Goal: Task Accomplishment & Management: Manage account settings

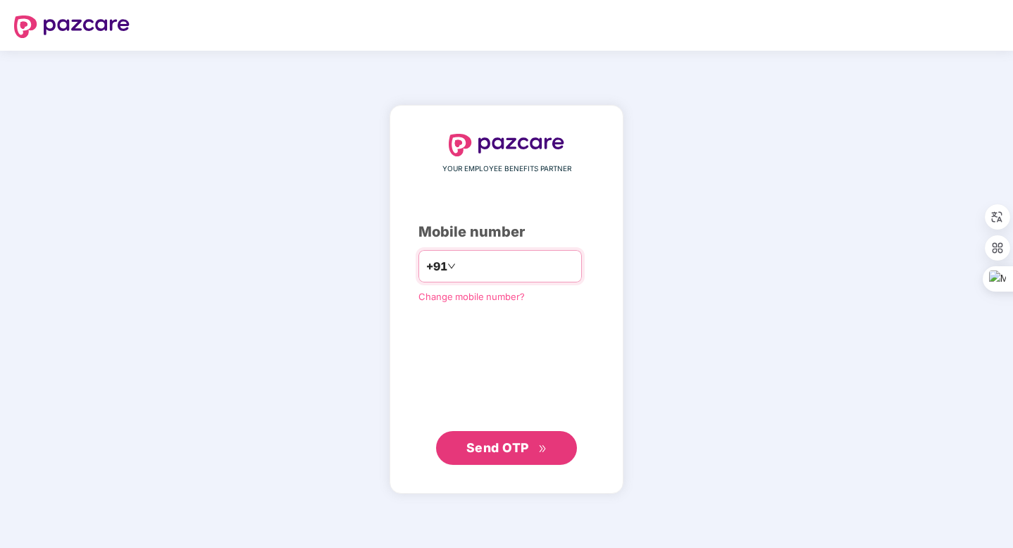
type input "**********"
click at [494, 445] on span "Send OTP" at bounding box center [497, 447] width 63 height 15
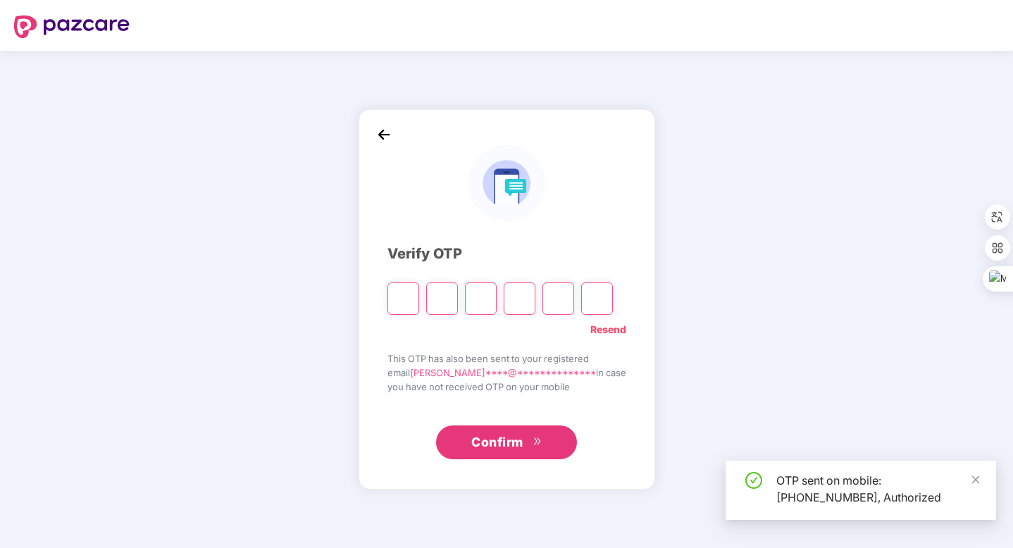
click at [411, 298] on input "Please enter verification code. Digit 1" at bounding box center [404, 299] width 32 height 32
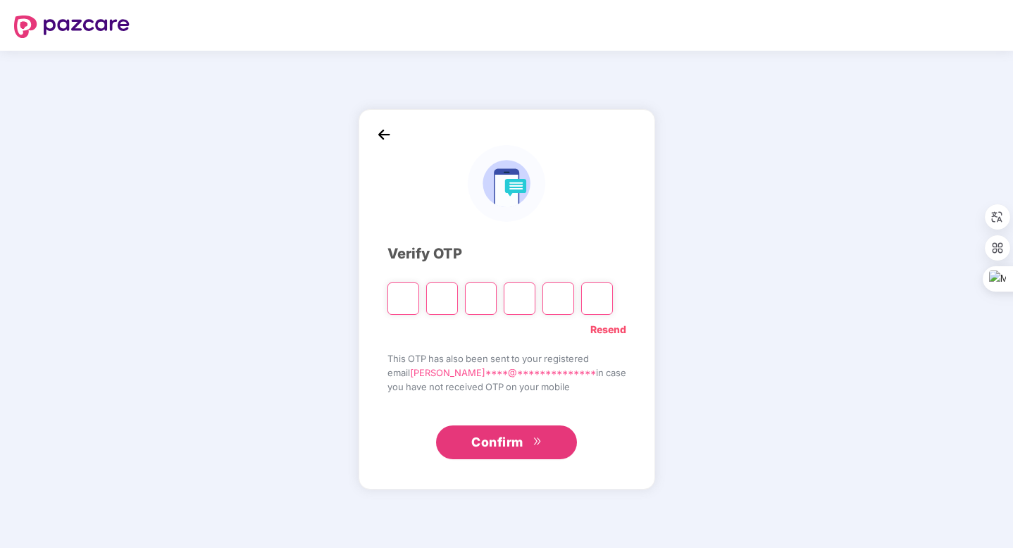
type input "*"
click at [416, 299] on input "*" at bounding box center [404, 299] width 32 height 32
paste input "*"
type input "*"
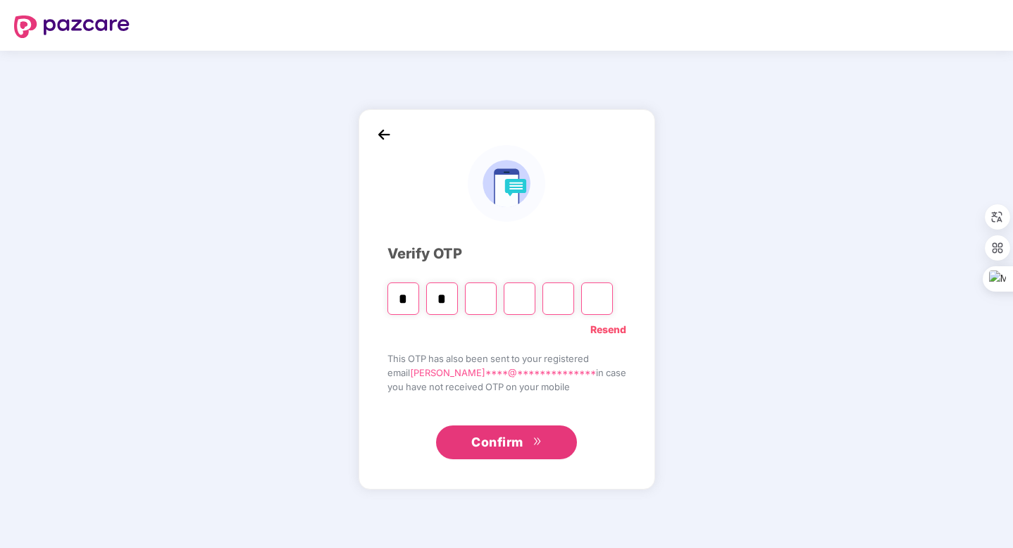
type input "*"
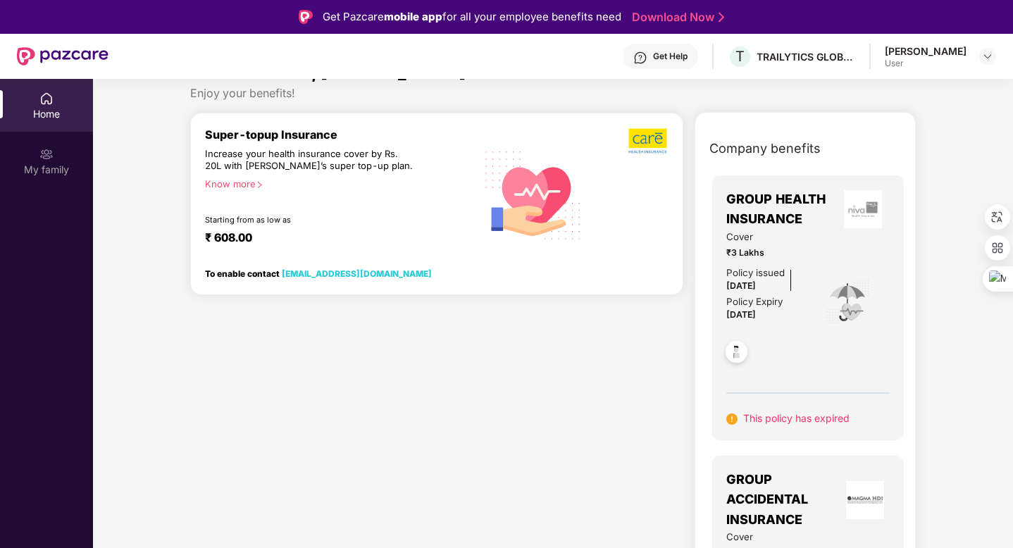
scroll to position [27, 0]
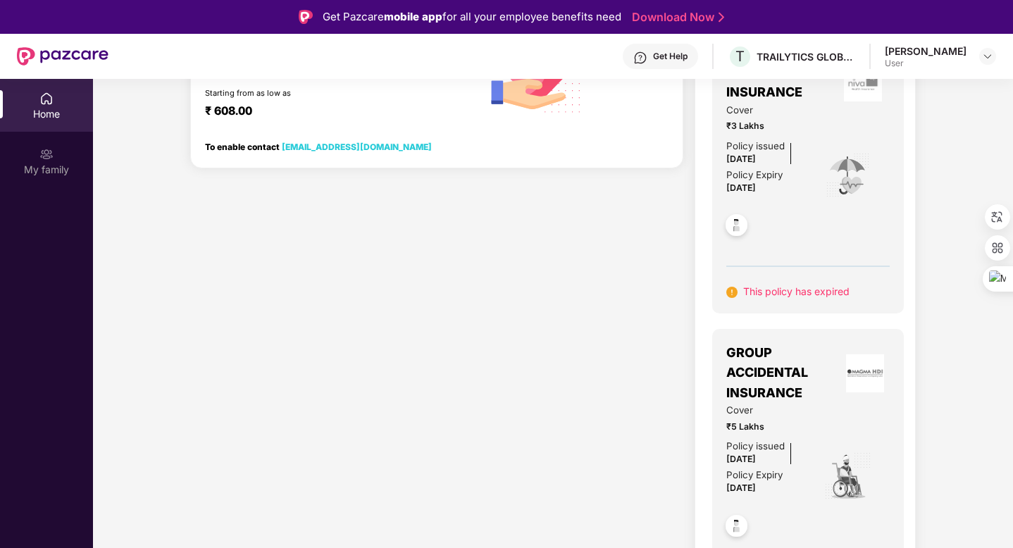
click at [624, 435] on div "Super-topup Insurance Increase your health insurance cover by Rs. 20L with PazC…" at bounding box center [437, 316] width 504 height 662
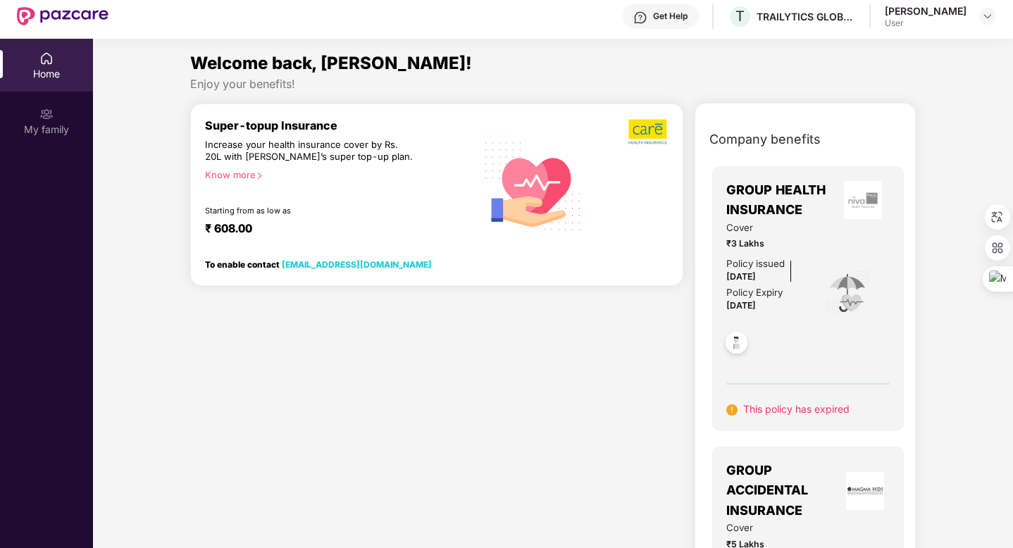
scroll to position [0, 0]
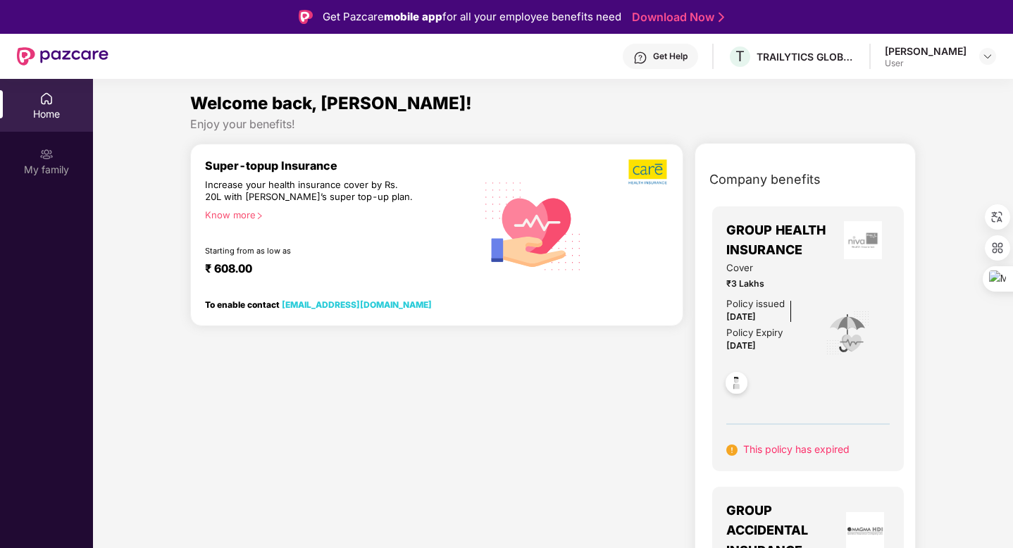
click at [47, 105] on img at bounding box center [46, 99] width 14 height 14
click at [984, 57] on img at bounding box center [987, 56] width 11 height 11
click at [896, 135] on div "Rupesh Sahu" at bounding box center [910, 128] width 82 height 13
click at [922, 53] on div "Rupesh Sahu" at bounding box center [926, 50] width 82 height 13
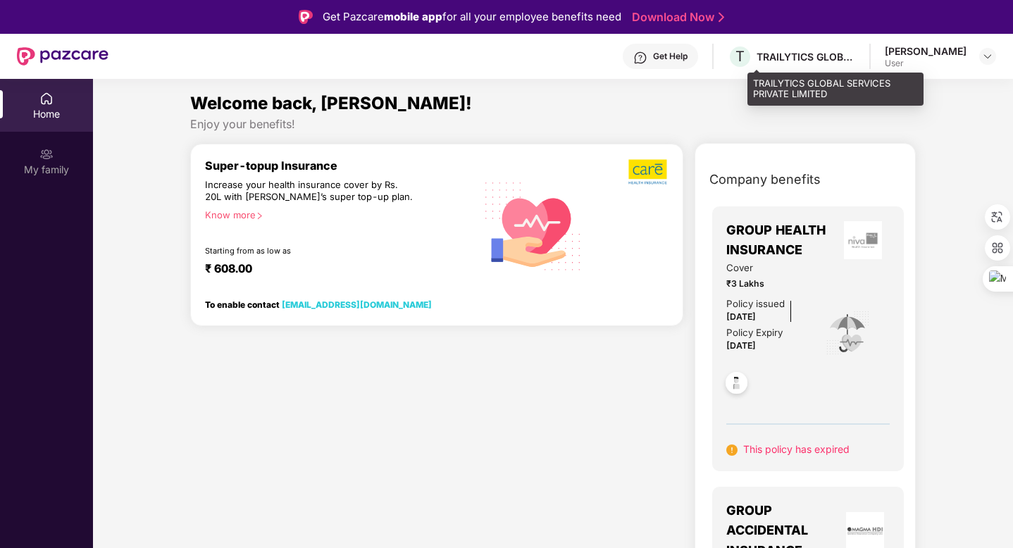
click at [787, 53] on div "TRAILYTICS GLOBAL SERVICES PRIVATE LIMITED" at bounding box center [806, 56] width 99 height 13
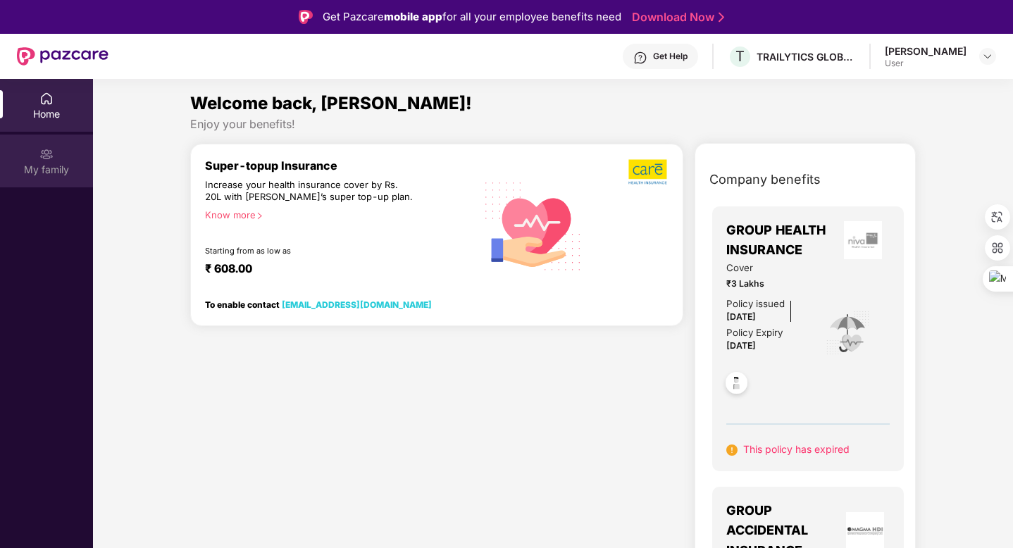
click at [27, 149] on div "My family" at bounding box center [46, 161] width 93 height 53
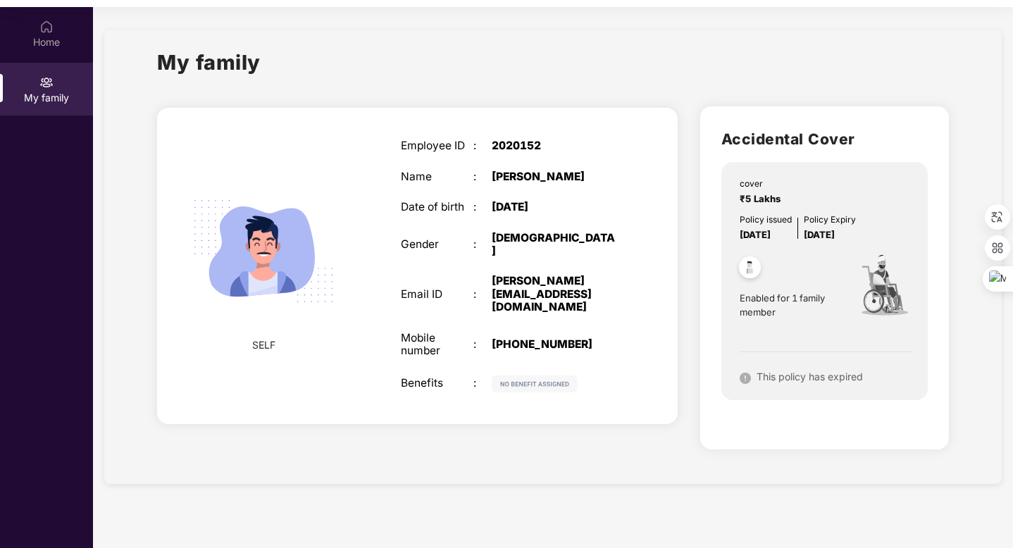
scroll to position [79, 0]
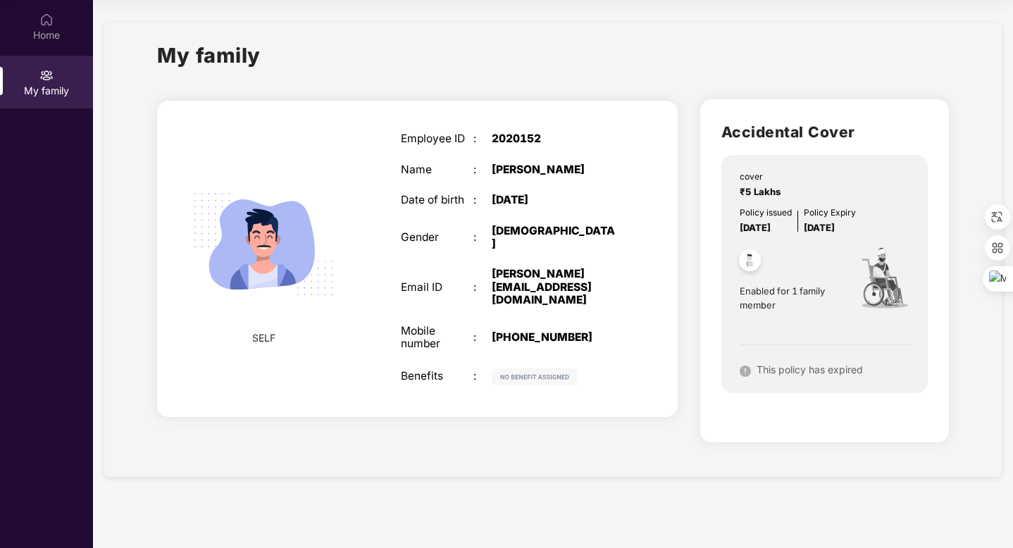
click at [745, 371] on img at bounding box center [745, 371] width 11 height 11
click at [40, 39] on div "Home" at bounding box center [46, 35] width 93 height 14
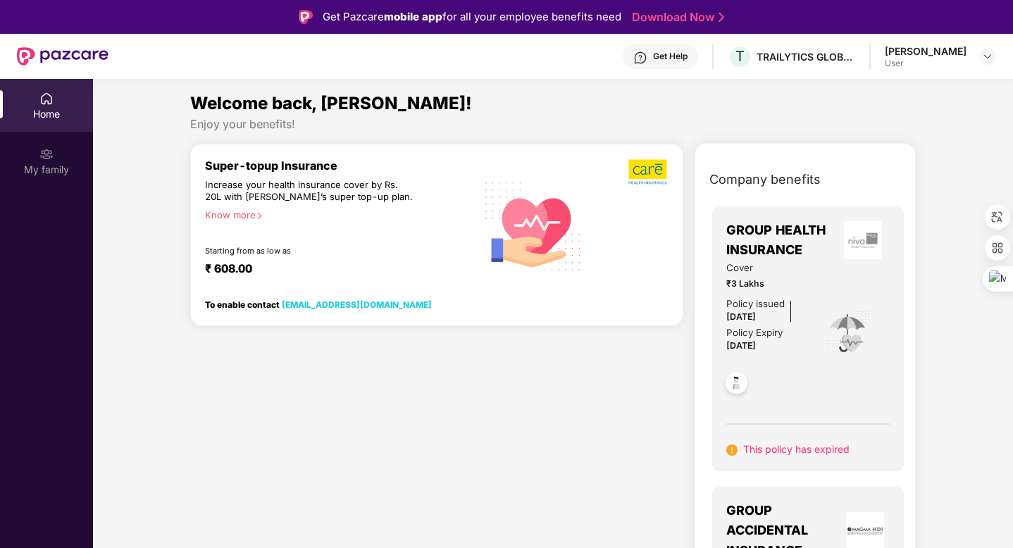
click at [729, 450] on img at bounding box center [731, 450] width 11 height 11
click at [733, 378] on img at bounding box center [736, 385] width 35 height 35
click at [655, 13] on link "Download Now" at bounding box center [676, 17] width 88 height 15
